Goal: Information Seeking & Learning: Learn about a topic

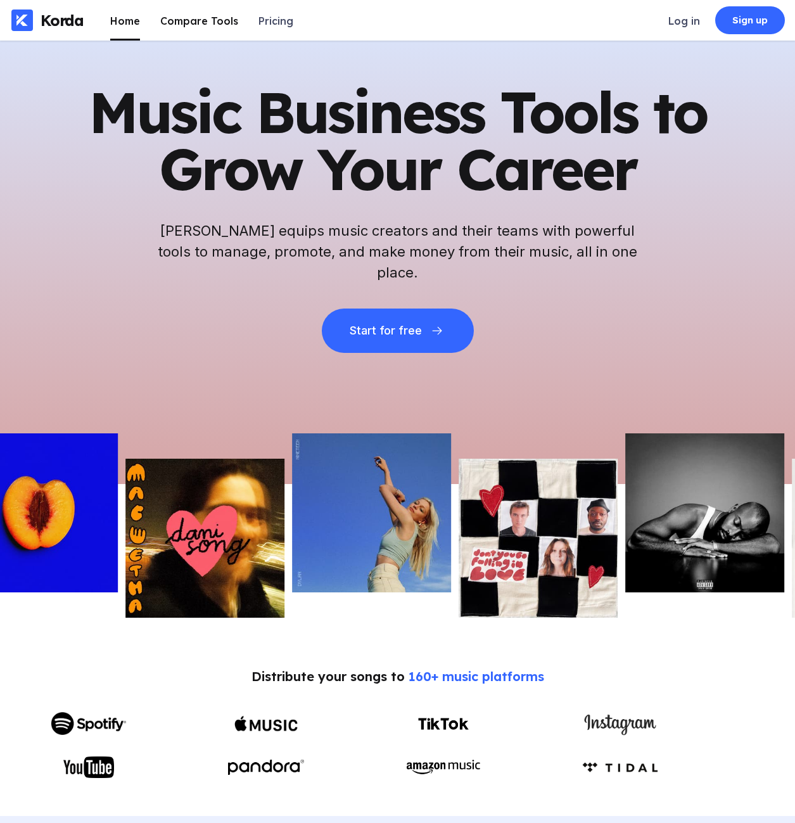
click at [204, 15] on div "Compare Tools" at bounding box center [199, 21] width 78 height 13
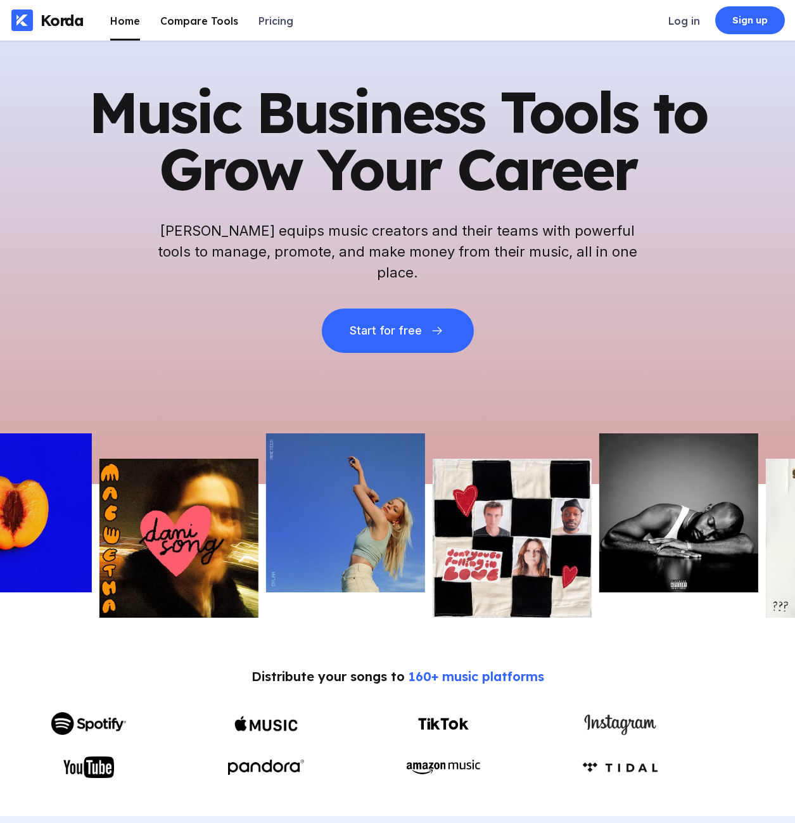
click at [210, 25] on div "Compare Tools" at bounding box center [199, 21] width 78 height 13
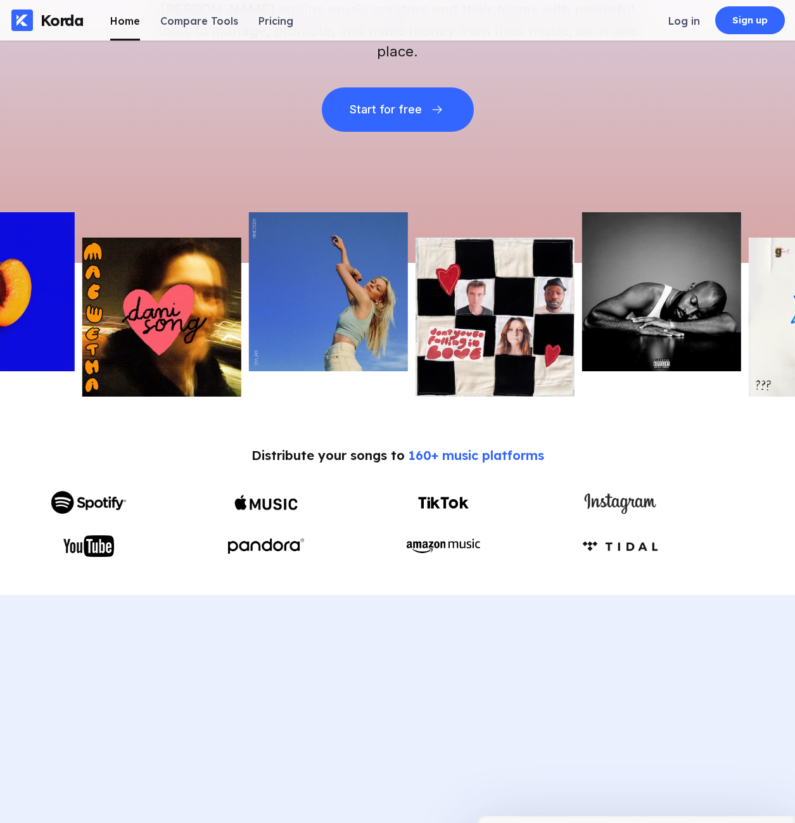
scroll to position [253, 0]
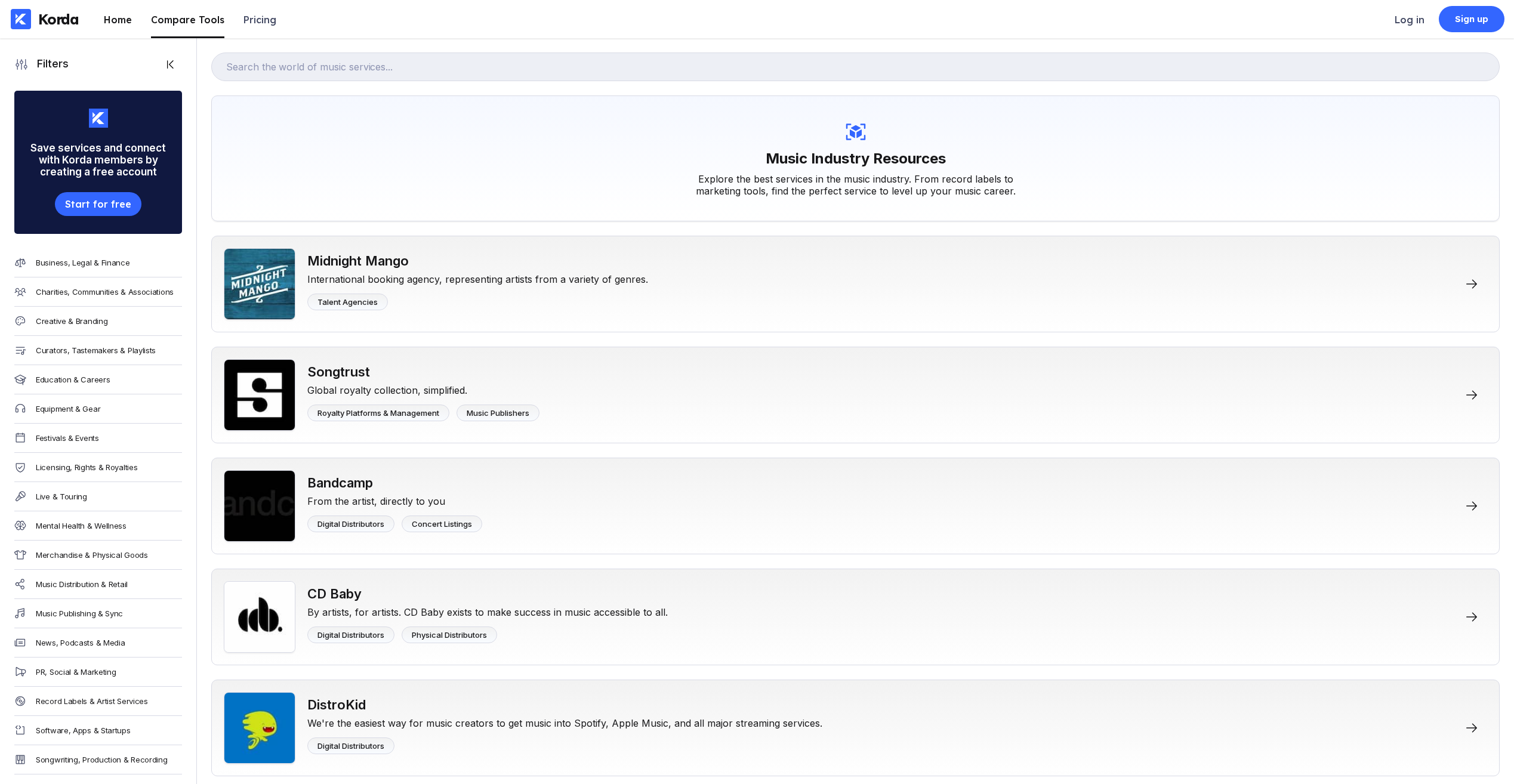
click at [124, 8] on li "Home" at bounding box center [118, 19] width 28 height 39
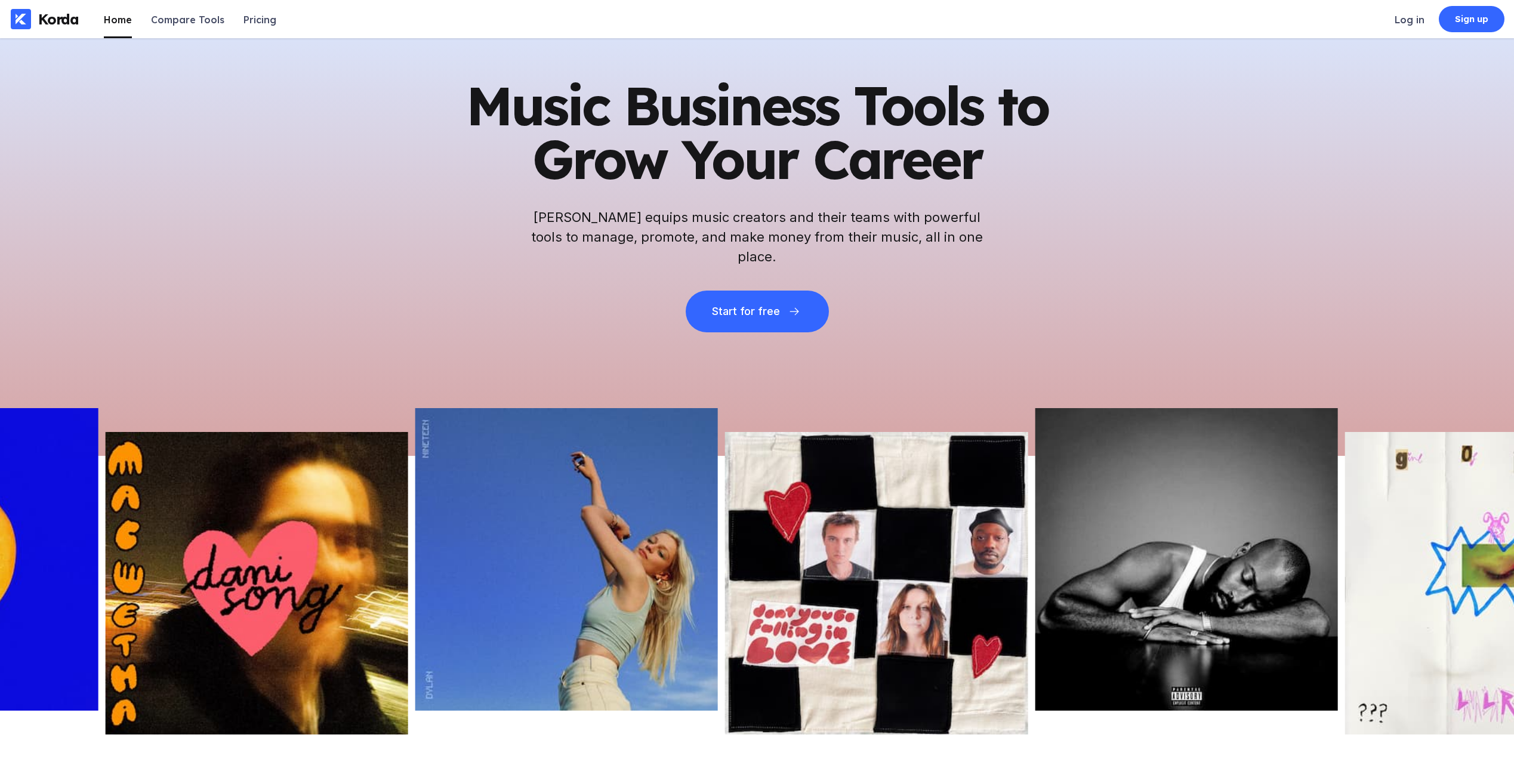
click at [749, 324] on div "Music Business Tools to Grow Your Career Korda equips music creators and their …" at bounding box center [757, 248] width 1514 height 418
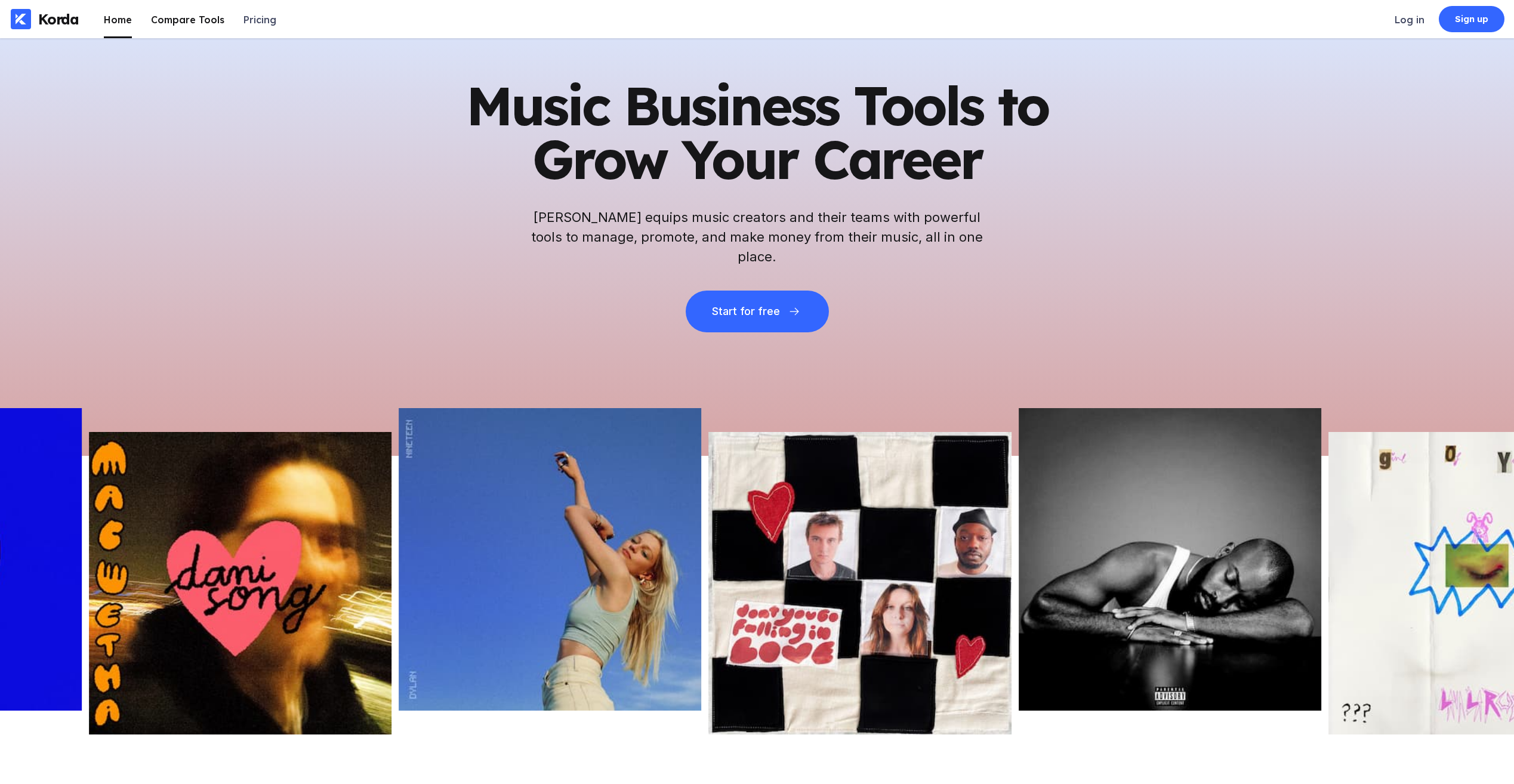
click at [172, 14] on div "Compare Tools" at bounding box center [187, 20] width 73 height 12
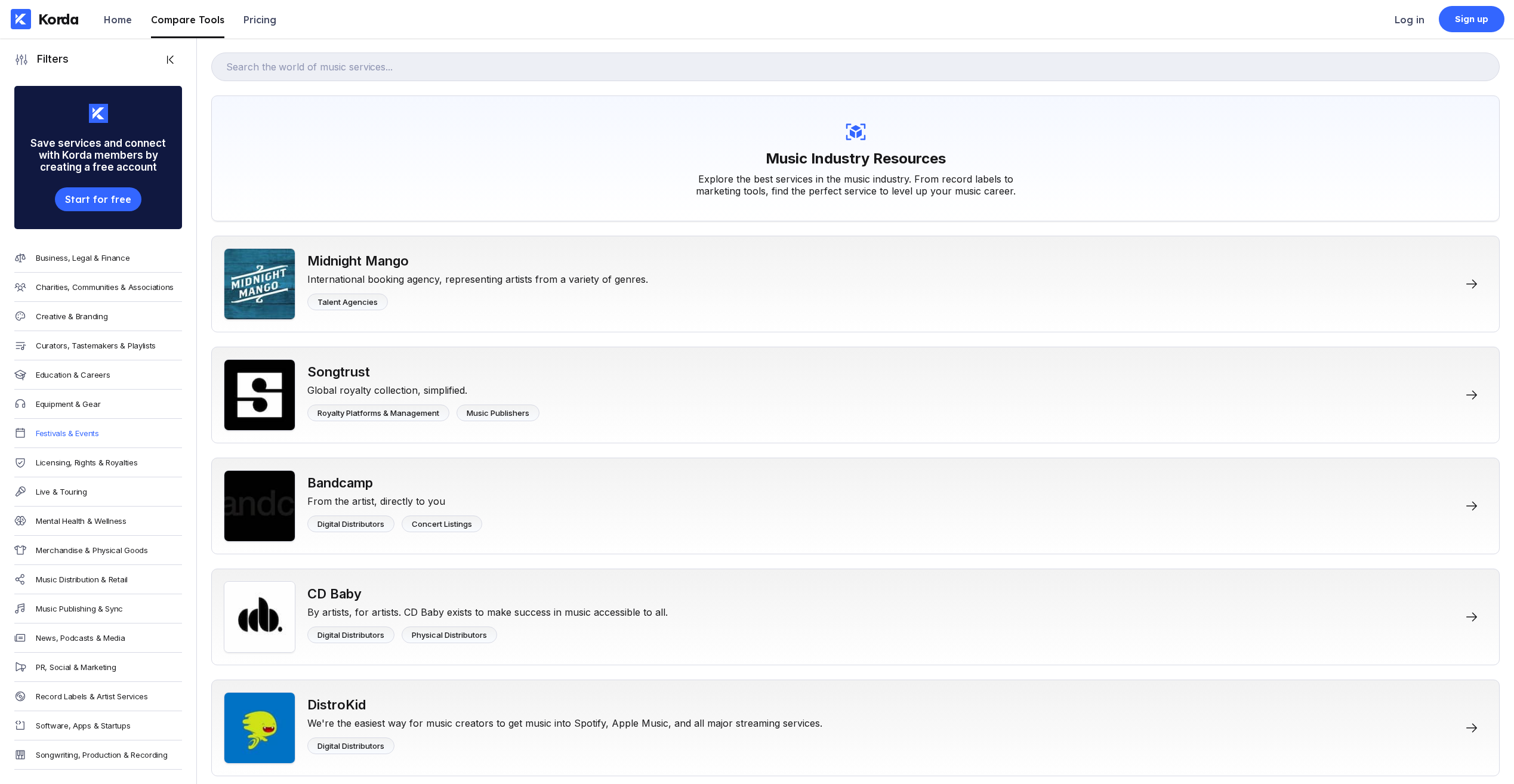
scroll to position [14, 0]
click at [88, 428] on div "Festivals & Events" at bounding box center [67, 433] width 63 height 9
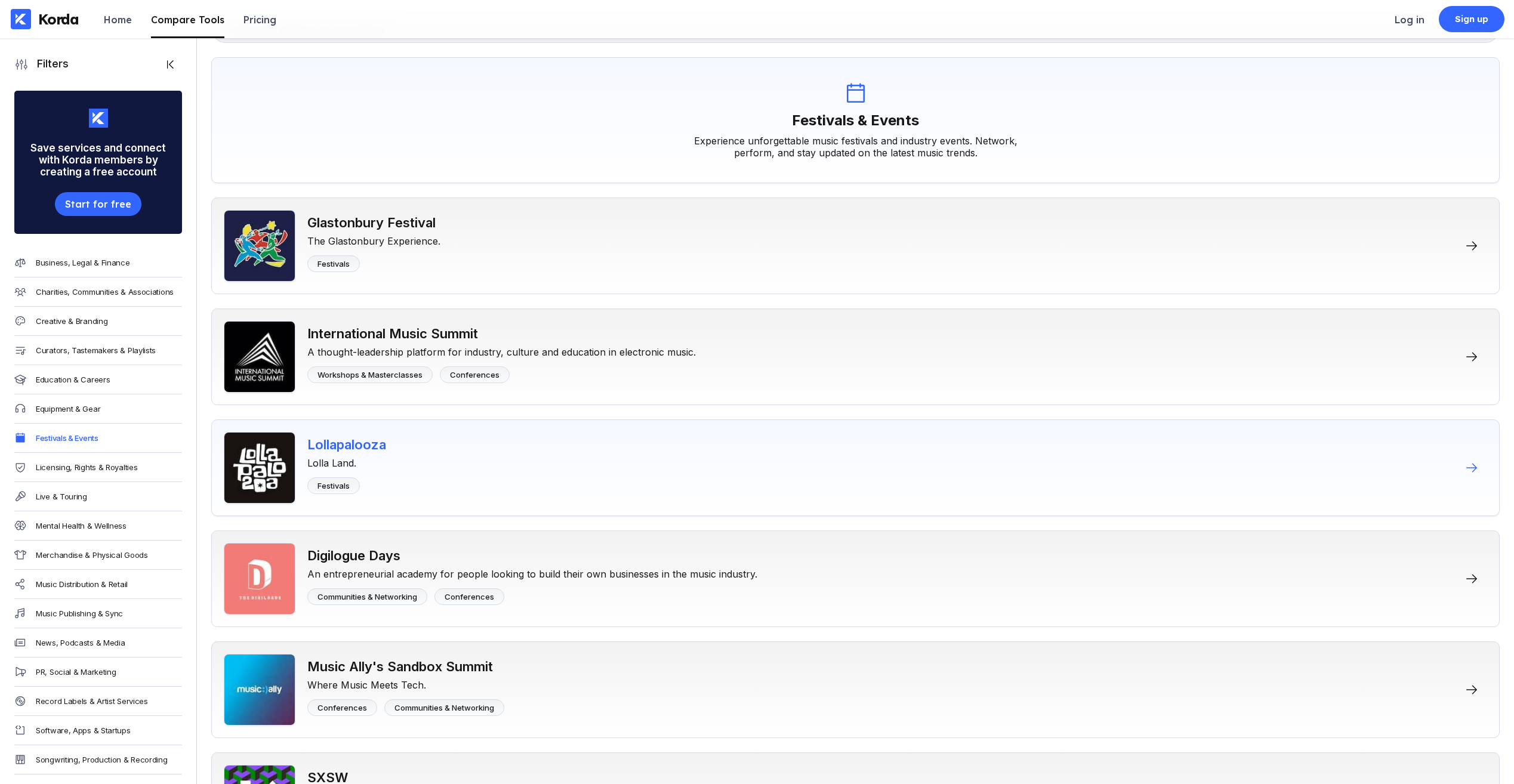
scroll to position [59, 0]
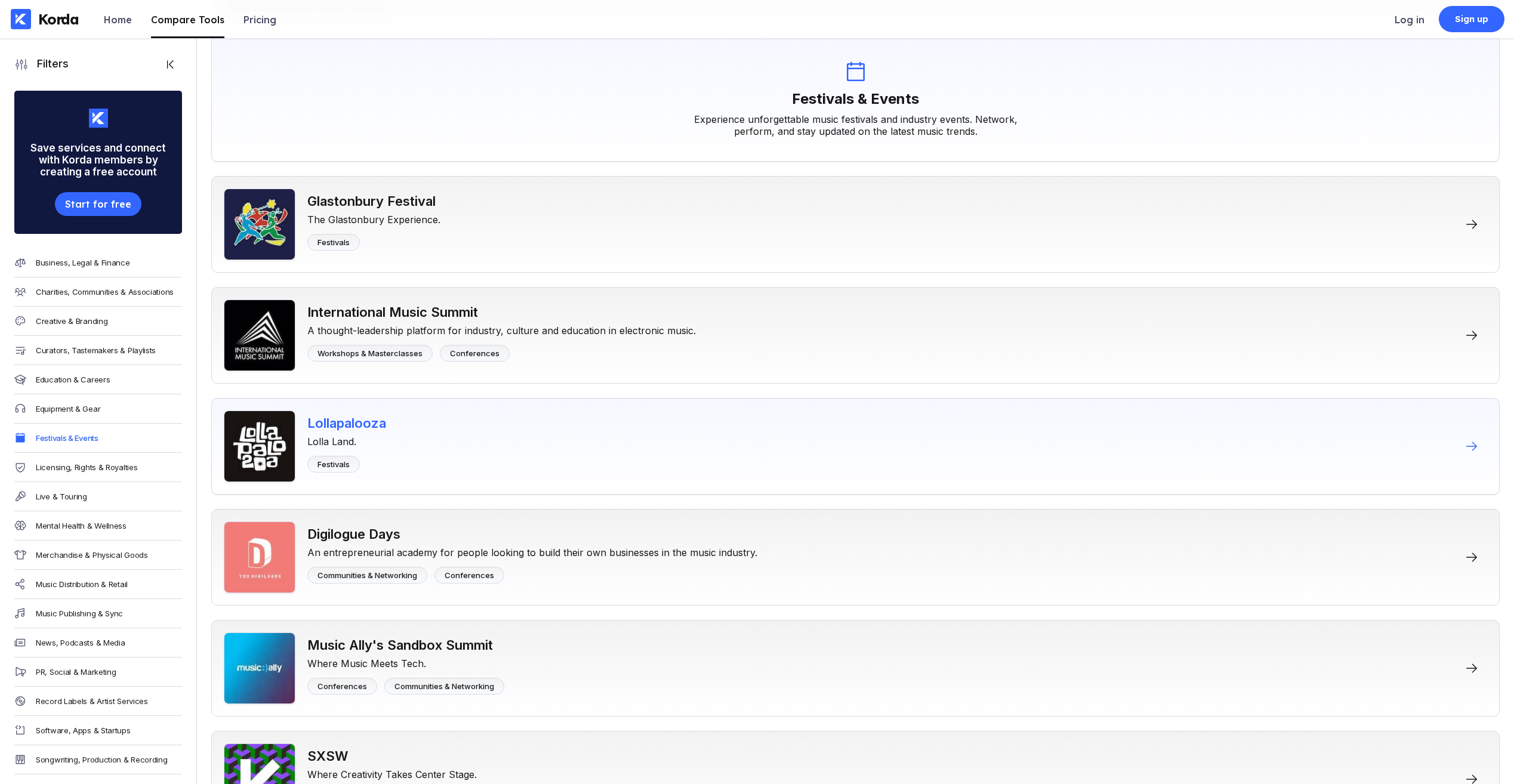
click at [369, 424] on div "Lollapalooza" at bounding box center [346, 423] width 79 height 15
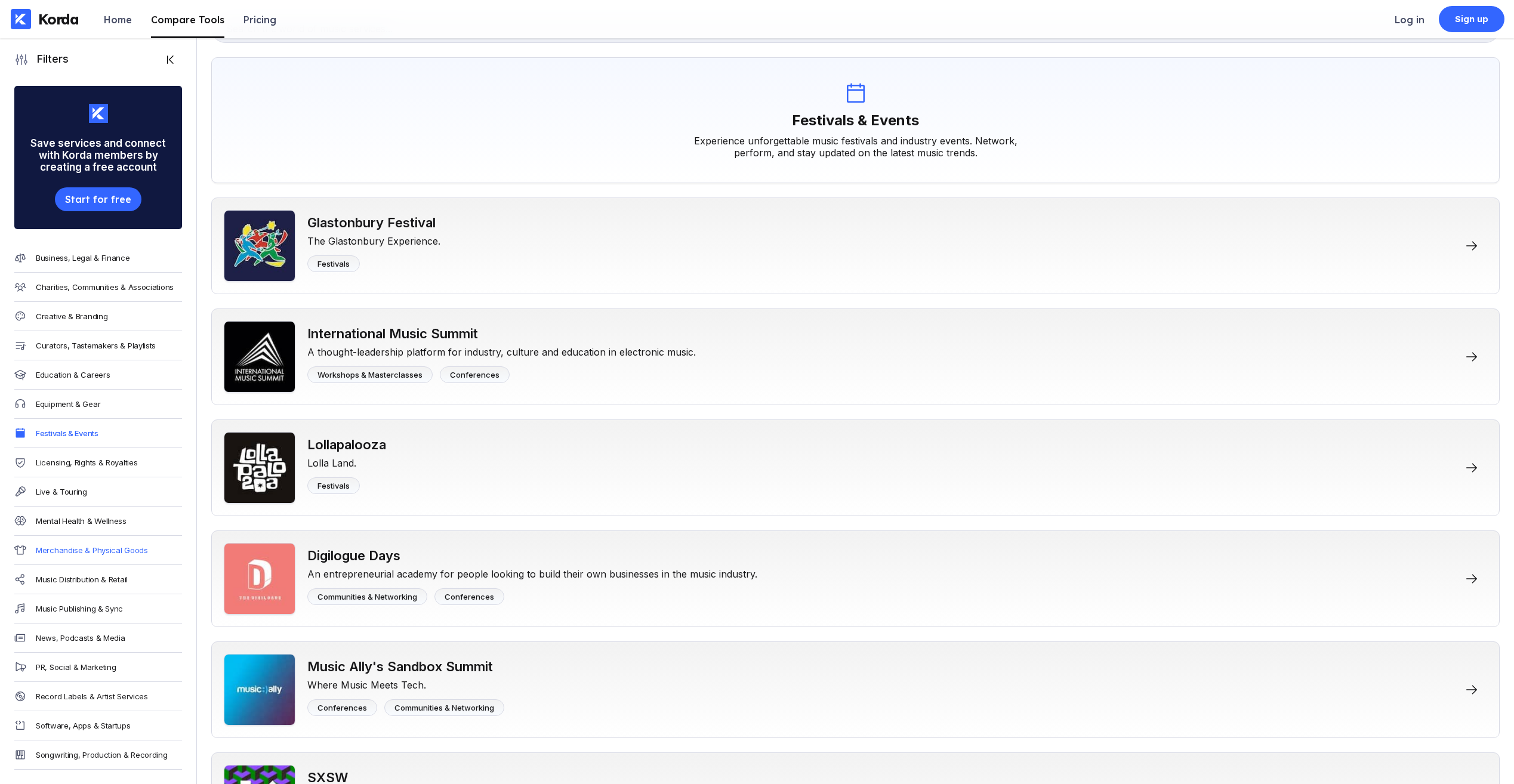
scroll to position [59, 0]
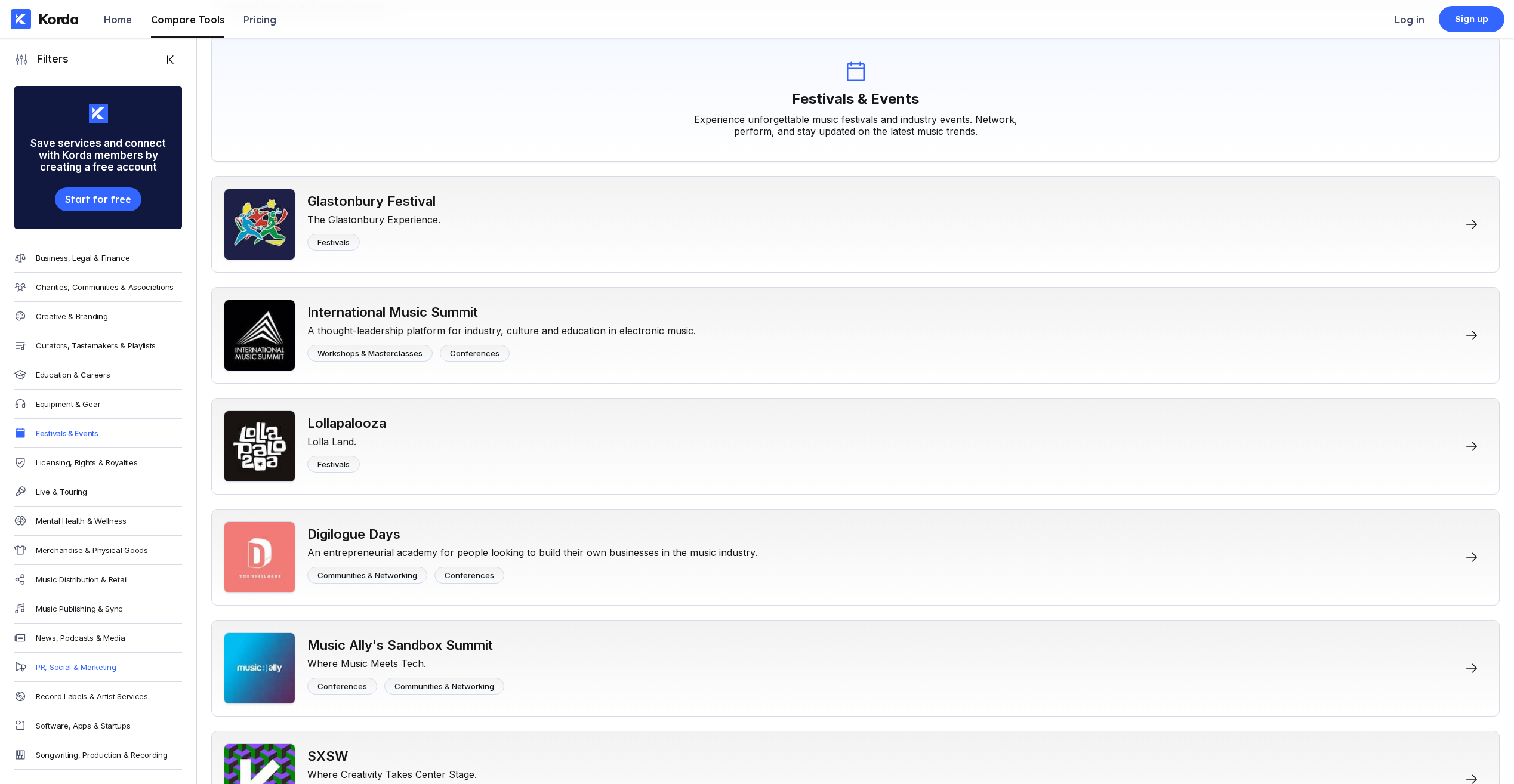
click at [64, 662] on div "PR, Social & Marketing" at bounding box center [75, 666] width 80 height 9
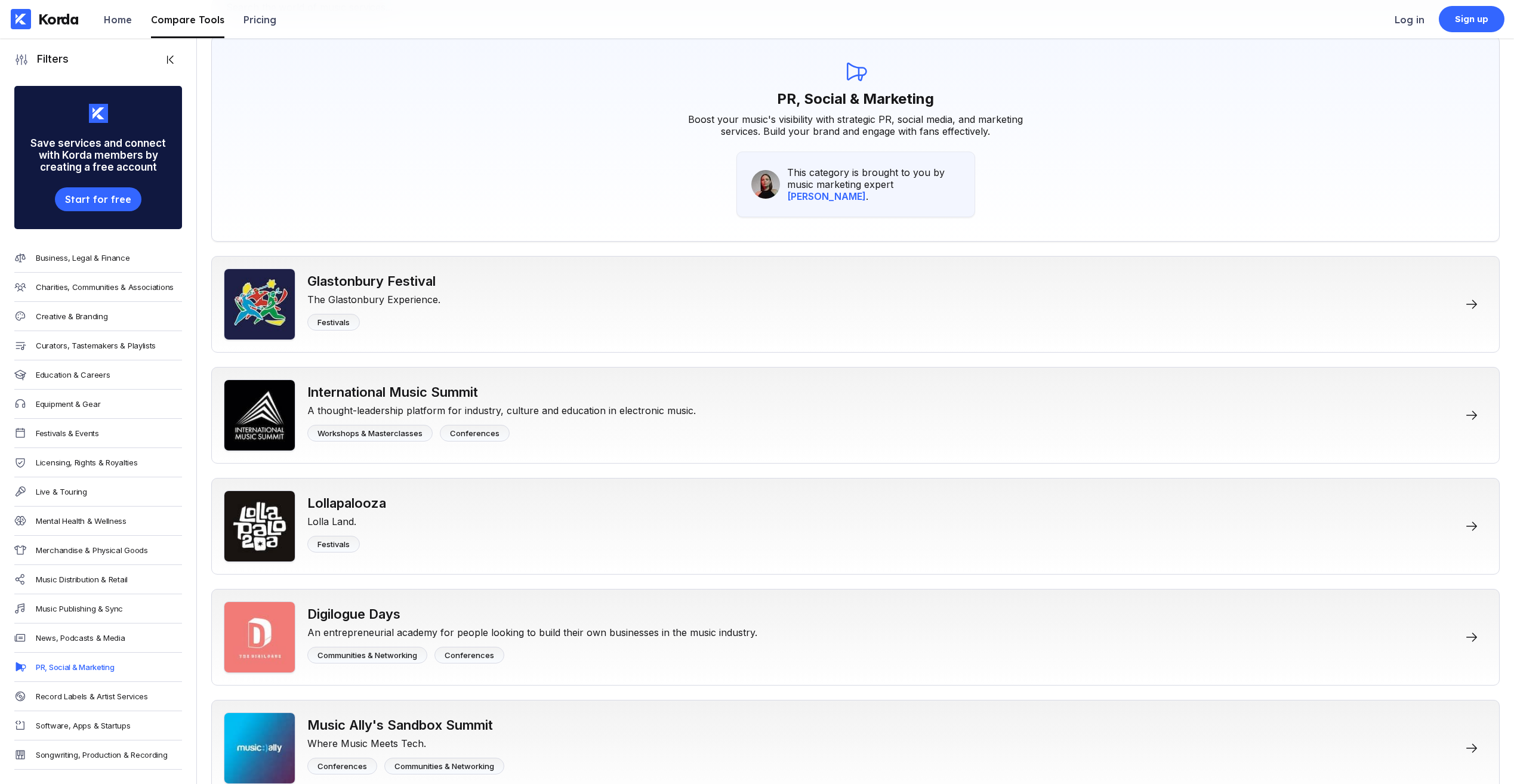
click at [64, 681] on div "Record Labels & Artist Services" at bounding box center [98, 696] width 168 height 29
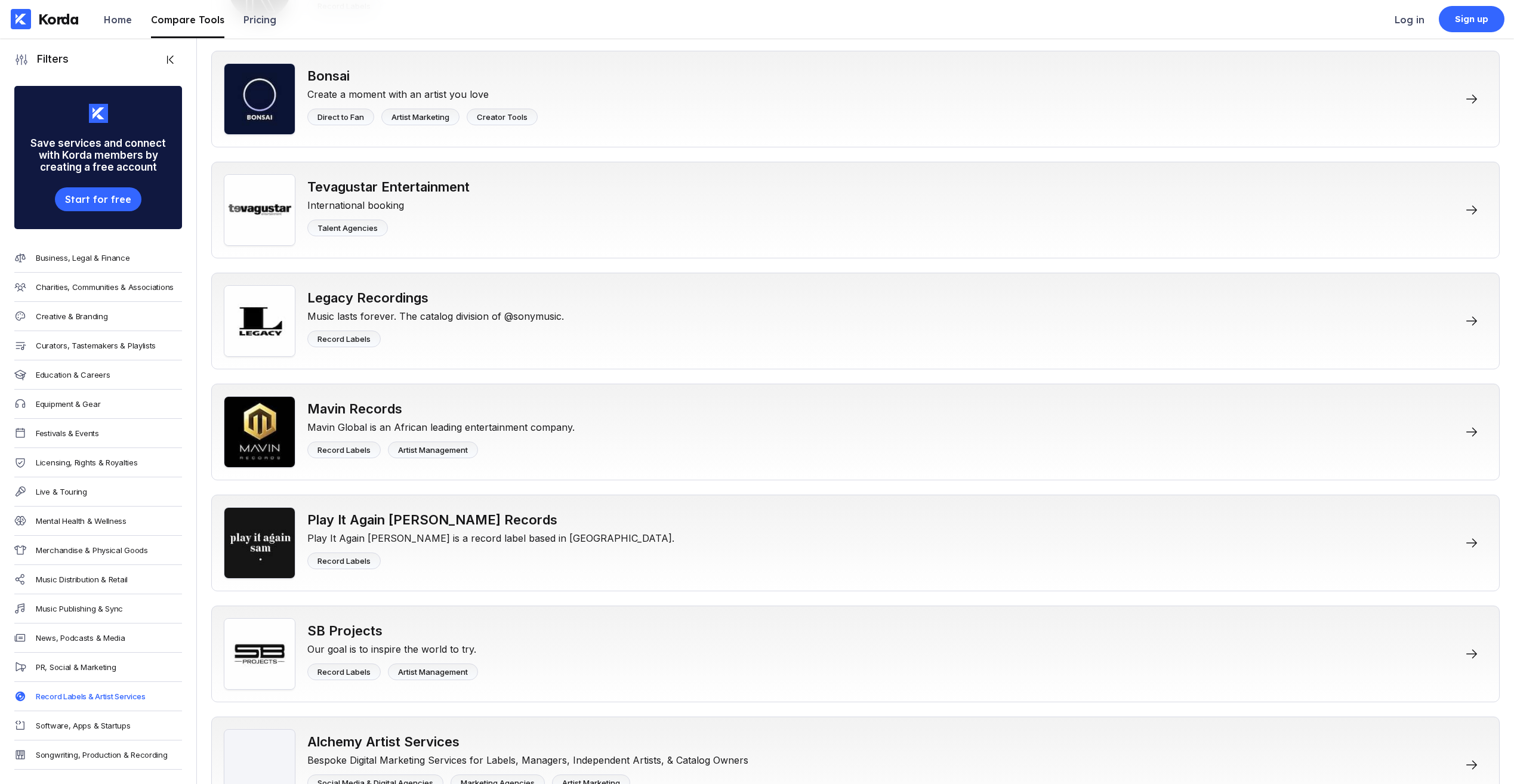
scroll to position [14, 0]
click at [70, 720] on div "Software, Apps & Startups" at bounding box center [83, 725] width 95 height 9
click at [79, 749] on div "Songwriting, Production & Recording" at bounding box center [102, 754] width 132 height 9
